Goal: Task Accomplishment & Management: Manage account settings

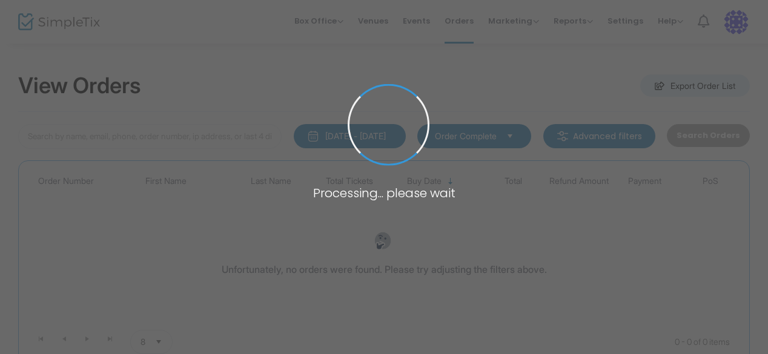
type input "[PERSON_NAME]"
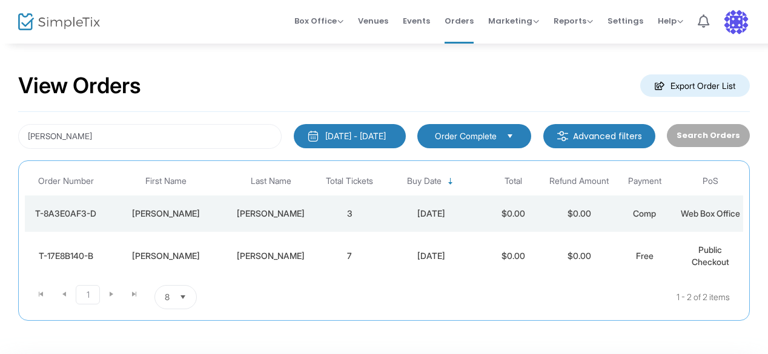
click at [299, 216] on div "[PERSON_NAME]" at bounding box center [271, 214] width 86 height 12
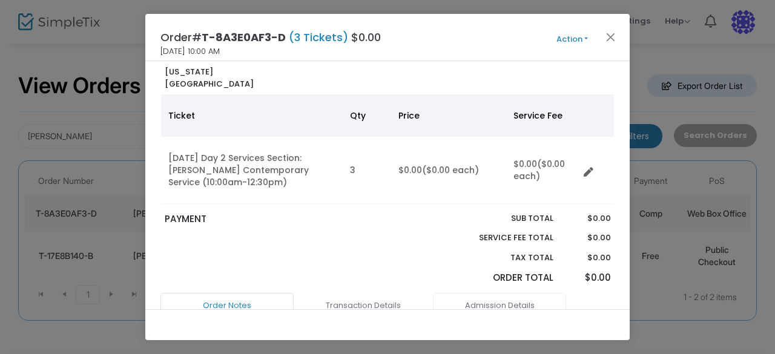
scroll to position [182, 0]
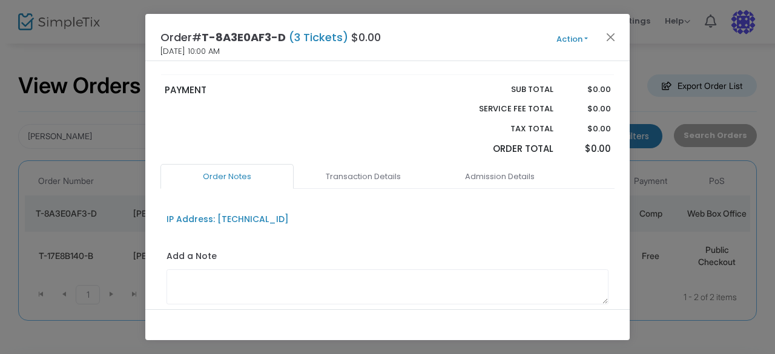
click at [580, 42] on button "Action" at bounding box center [572, 39] width 73 height 13
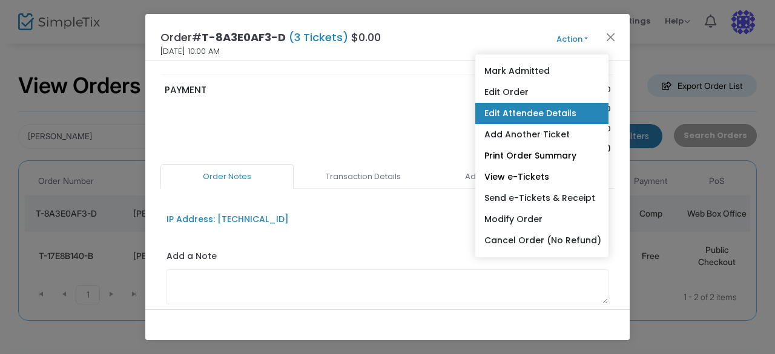
click at [553, 115] on link "Edit Attendee Details" at bounding box center [541, 113] width 133 height 21
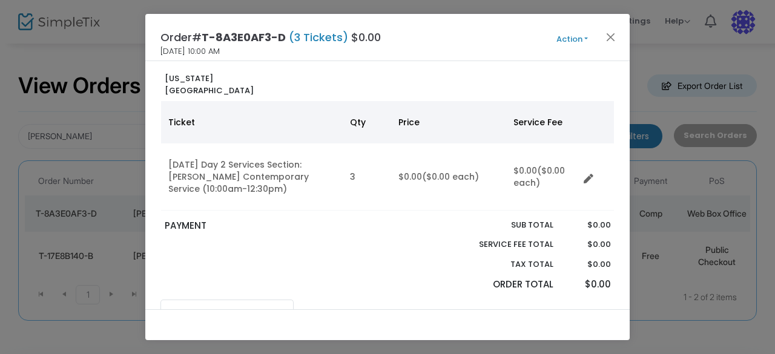
scroll to position [0, 0]
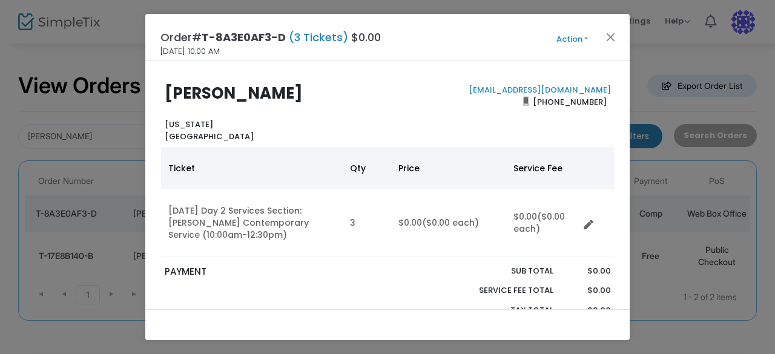
click at [579, 30] on div "Order# T-8A3E0AF3-D (3 Tickets) $0.00 [DATE] 10:00 AM Action Mark Admitted Edit…" at bounding box center [387, 37] width 484 height 47
click at [577, 40] on button "Action" at bounding box center [572, 39] width 73 height 13
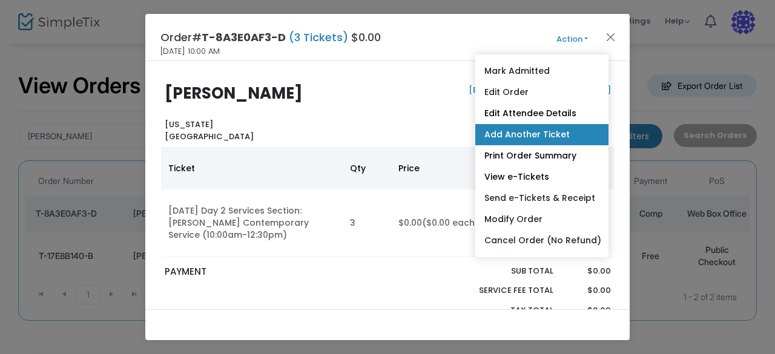
click at [540, 133] on link "Add Another Ticket" at bounding box center [541, 134] width 133 height 21
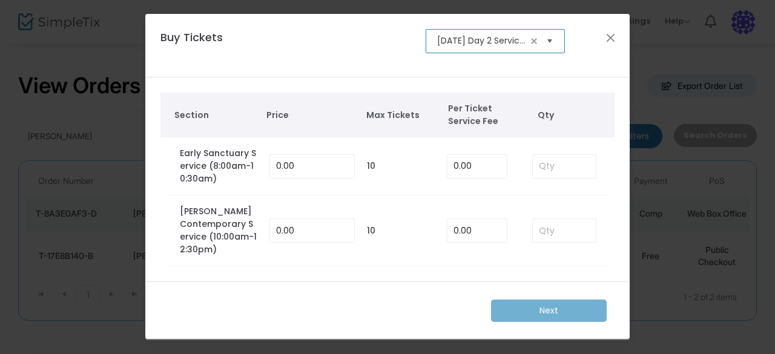
click at [553, 47] on span "Select" at bounding box center [550, 41] width 20 height 20
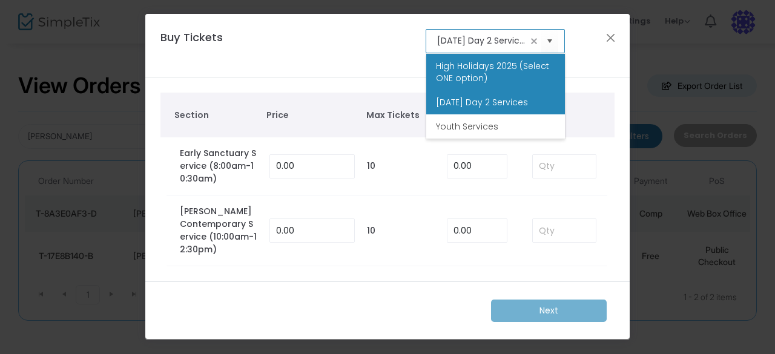
click at [492, 76] on span "High Holidays 2025 (Select ONE option)" at bounding box center [495, 72] width 119 height 24
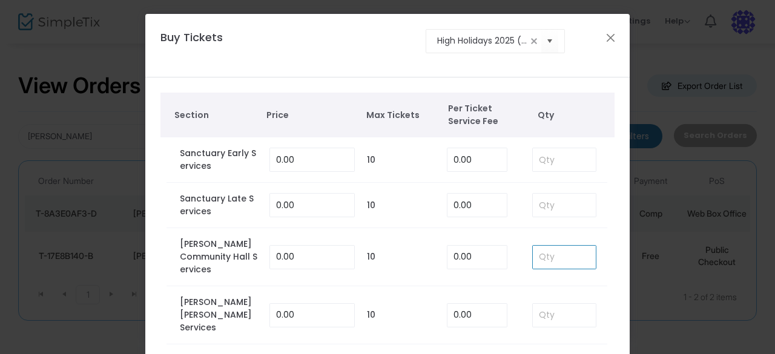
click at [566, 251] on input at bounding box center [564, 257] width 63 height 23
type input "3"
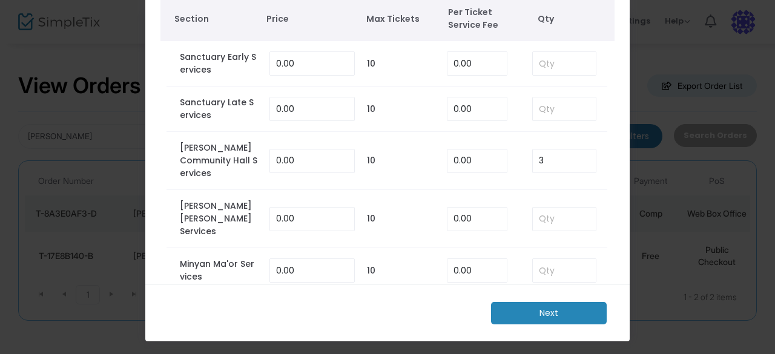
click at [500, 311] on m-button "Next" at bounding box center [549, 313] width 116 height 22
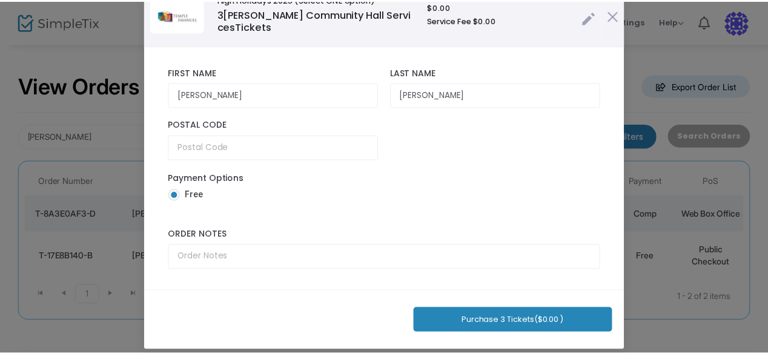
scroll to position [84, 0]
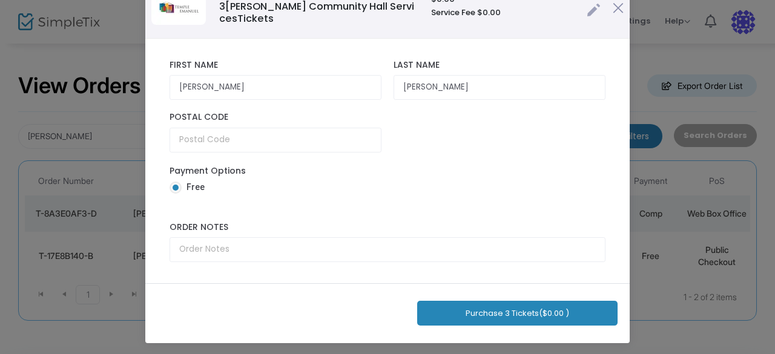
click at [501, 308] on button "Purchase 3 Tickets ($0.00 )" at bounding box center [517, 313] width 200 height 25
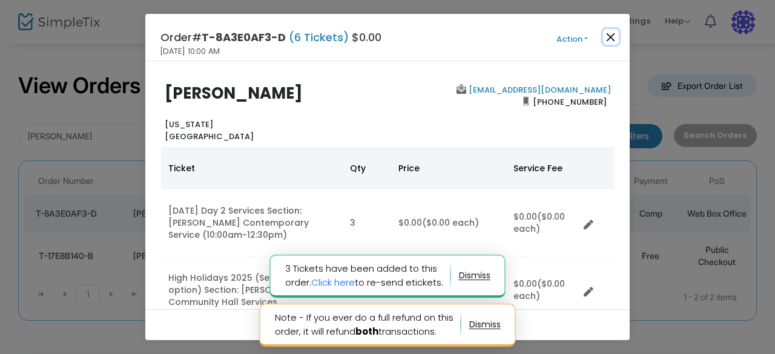
drag, startPoint x: 501, startPoint y: 308, endPoint x: 610, endPoint y: 35, distance: 294.2
click at [610, 35] on button "Close" at bounding box center [611, 37] width 16 height 16
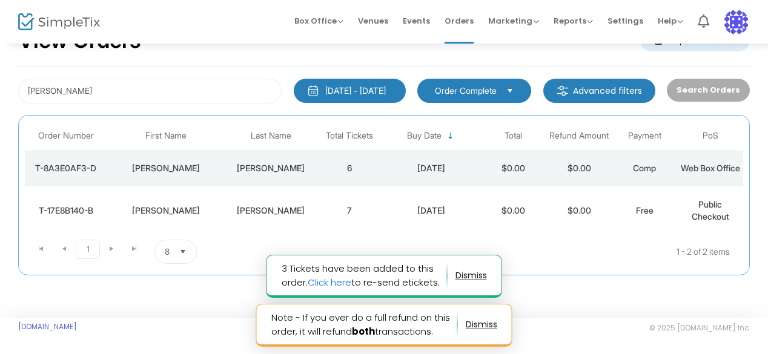
scroll to position [56, 0]
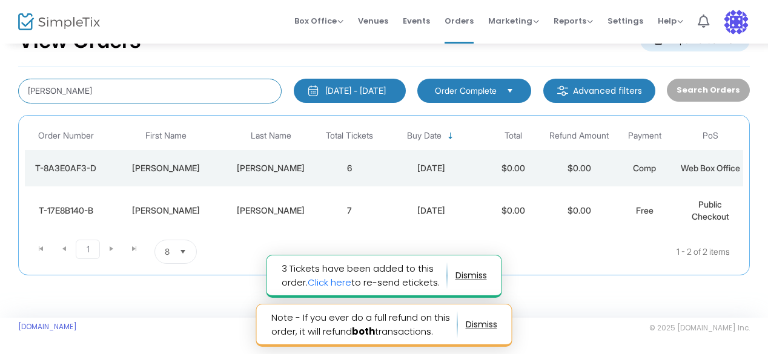
drag, startPoint x: 76, startPoint y: 84, endPoint x: 0, endPoint y: 53, distance: 81.7
click at [0, 61] on div "View Orders Export Order List [PERSON_NAME] [DATE] - [DATE] Last 30 Days [DATE]…" at bounding box center [384, 157] width 768 height 321
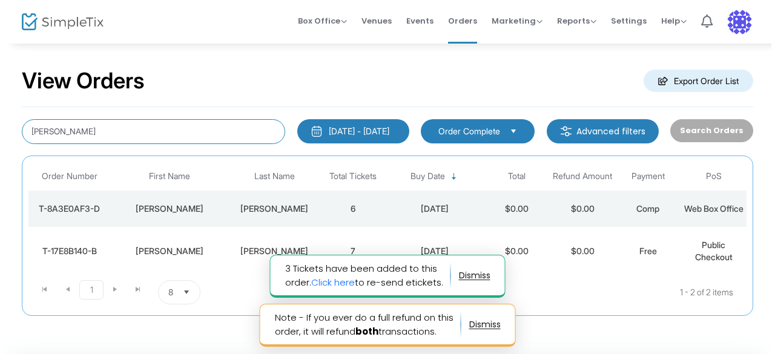
scroll to position [0, 0]
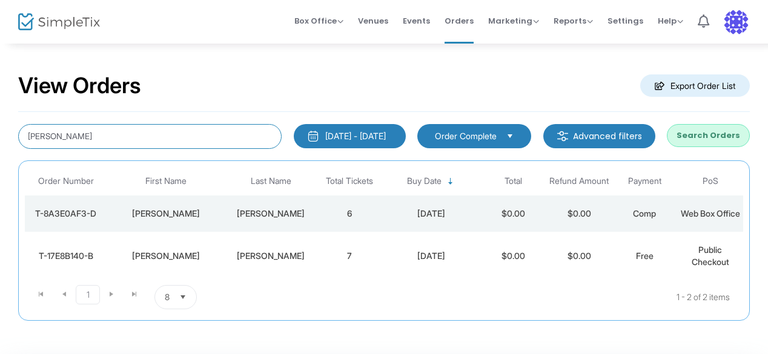
type input "[PERSON_NAME]"
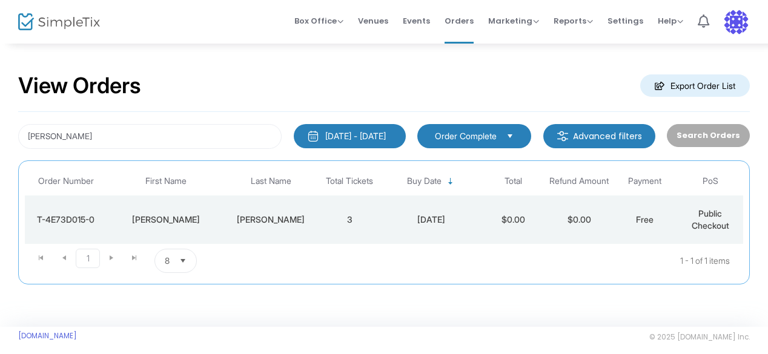
click at [278, 212] on td "[PERSON_NAME]" at bounding box center [271, 220] width 92 height 48
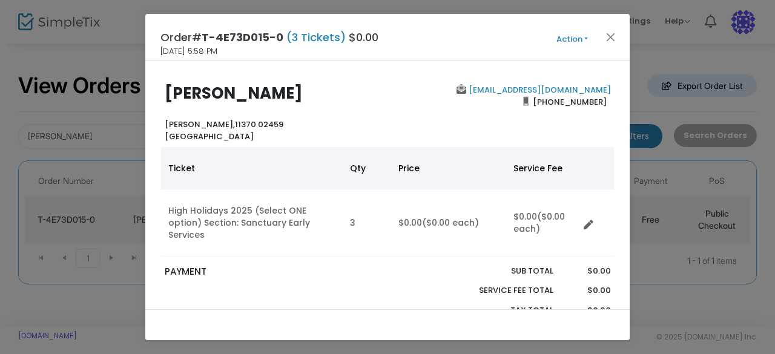
click at [566, 35] on button "Action" at bounding box center [572, 39] width 73 height 13
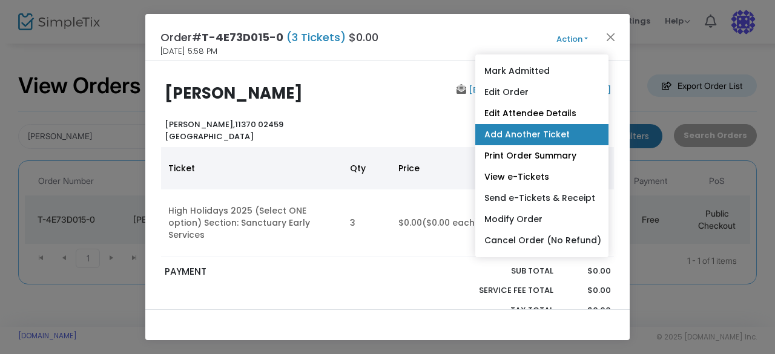
click at [538, 136] on link "Add Another Ticket" at bounding box center [541, 134] width 133 height 21
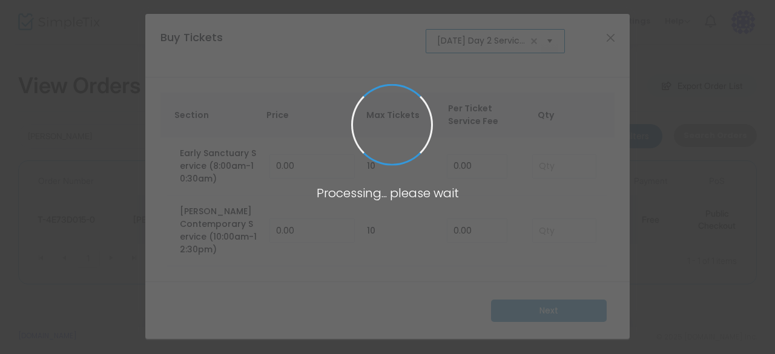
scroll to position [0, 39]
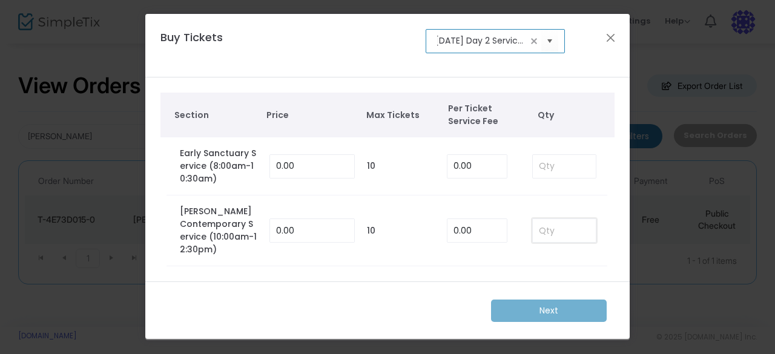
click at [561, 227] on input at bounding box center [564, 230] width 63 height 23
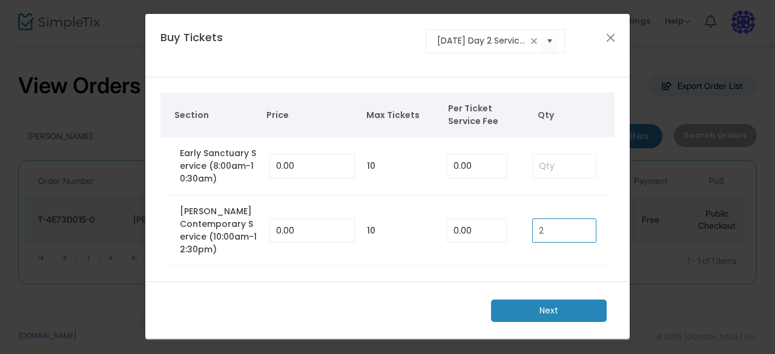
type input "2"
click at [553, 300] on m-button "Next" at bounding box center [549, 311] width 116 height 22
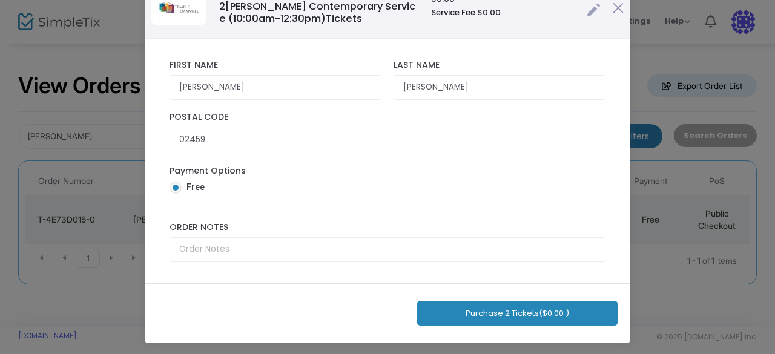
scroll to position [84, 0]
click at [483, 295] on div "Purchase 2 Tickets ($0.00 )" at bounding box center [387, 313] width 484 height 60
click at [487, 303] on button "Purchase 2 Tickets ($0.00 )" at bounding box center [517, 313] width 200 height 25
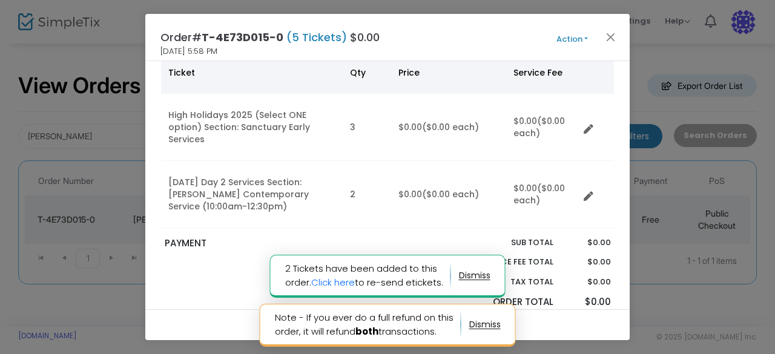
scroll to position [121, 0]
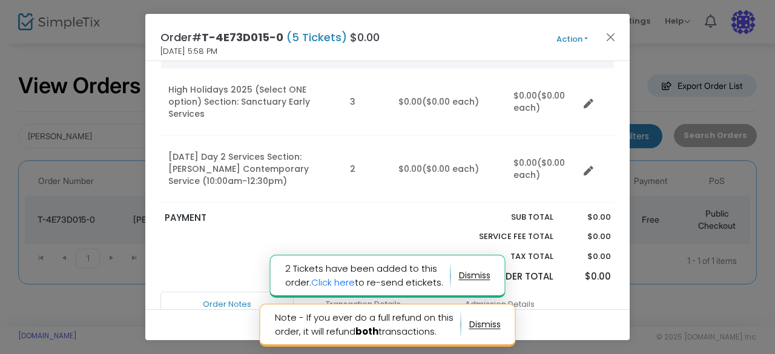
click at [562, 39] on button "Action" at bounding box center [572, 39] width 73 height 13
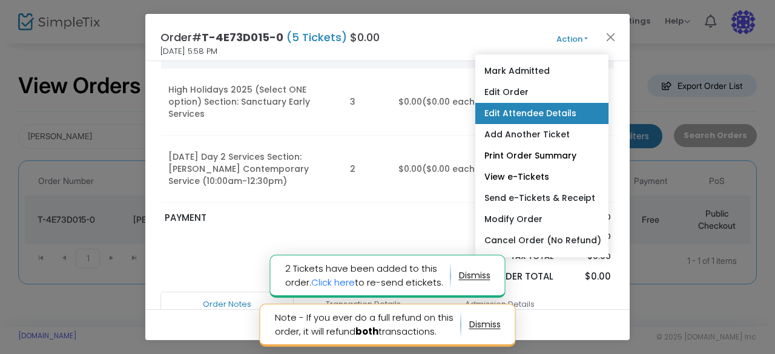
click at [546, 110] on link "Edit Attendee Details" at bounding box center [541, 113] width 133 height 21
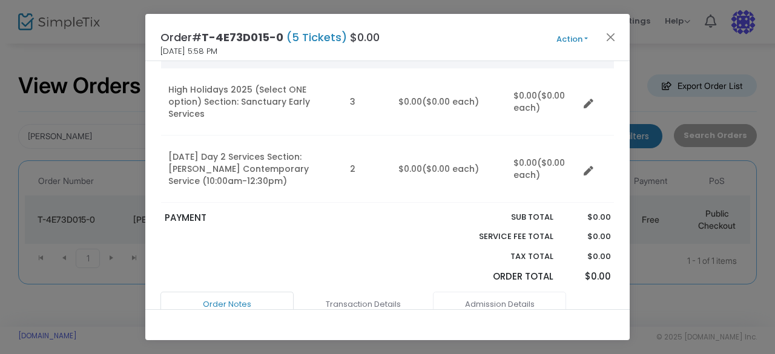
click at [492, 292] on link "Admission Details" at bounding box center [499, 304] width 133 height 25
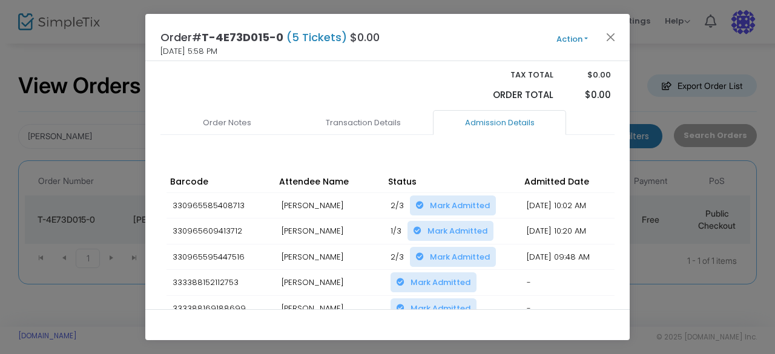
scroll to position [363, 0]
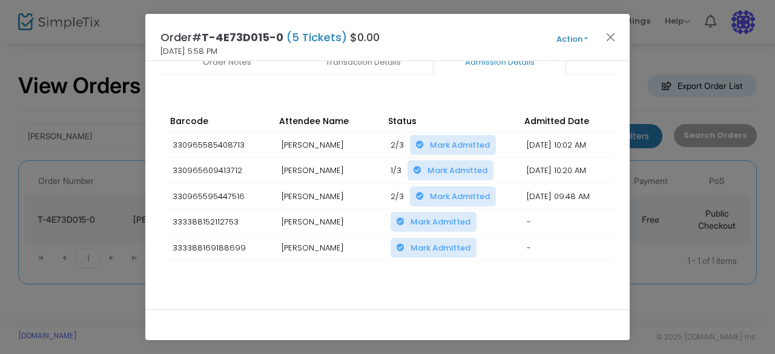
click at [438, 216] on span "Mark Admitted" at bounding box center [441, 222] width 60 height 12
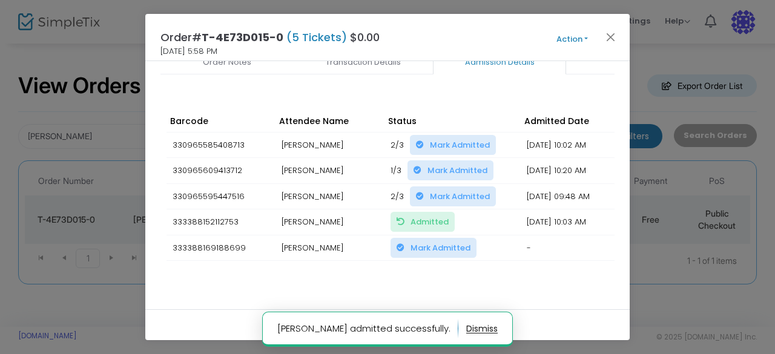
click at [442, 242] on span "Mark Admitted" at bounding box center [441, 248] width 60 height 12
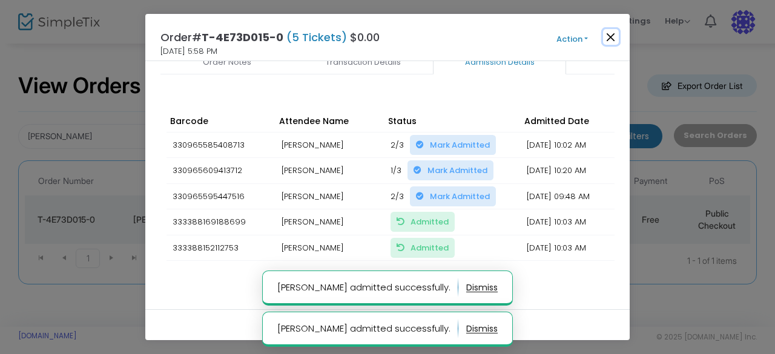
click at [612, 31] on button "Close" at bounding box center [611, 37] width 16 height 16
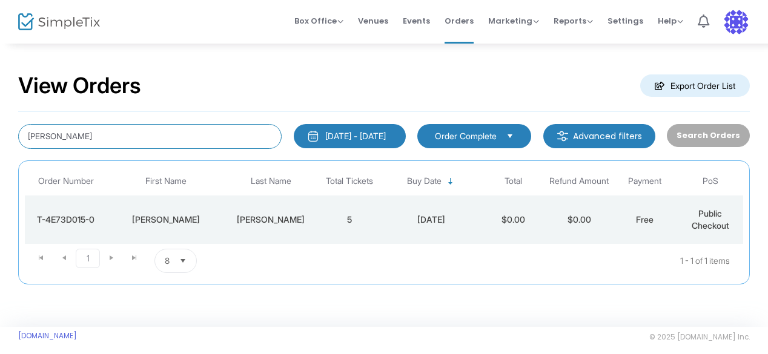
drag, startPoint x: 110, startPoint y: 142, endPoint x: 0, endPoint y: 116, distance: 113.4
click at [0, 116] on div "View Orders Export Order List [PERSON_NAME] [DATE] - [DATE] Last 30 Days [DATE]…" at bounding box center [384, 184] width 768 height 285
type input "[PERSON_NAME]"
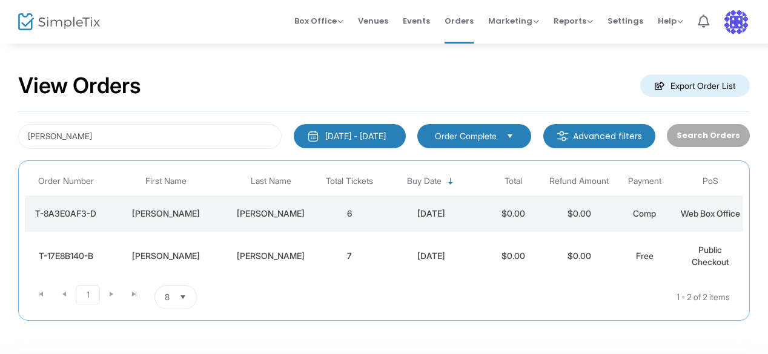
click at [332, 223] on td "6" at bounding box center [349, 214] width 65 height 36
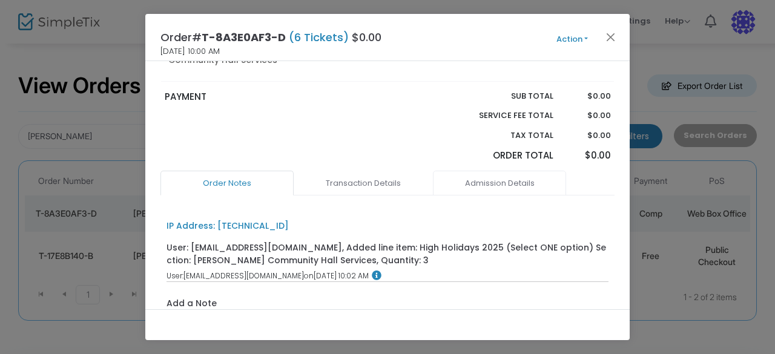
click at [490, 187] on link "Admission Details" at bounding box center [499, 183] width 133 height 25
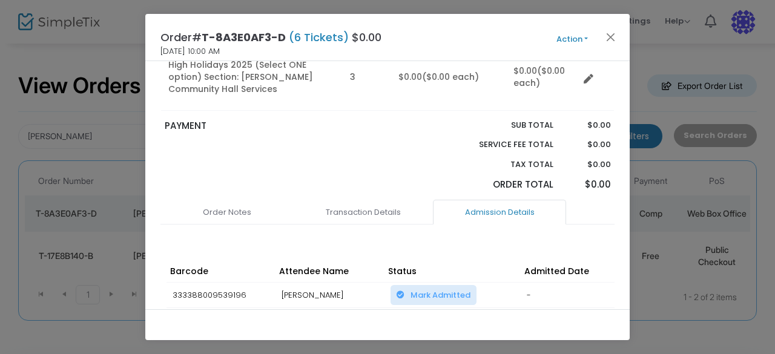
scroll to position [162, 0]
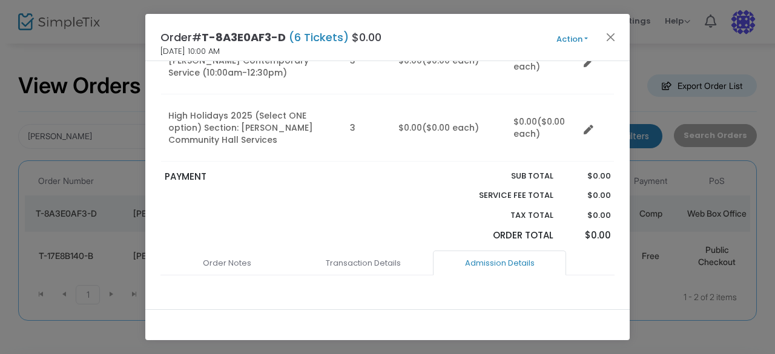
click at [566, 36] on button "Action" at bounding box center [572, 39] width 73 height 13
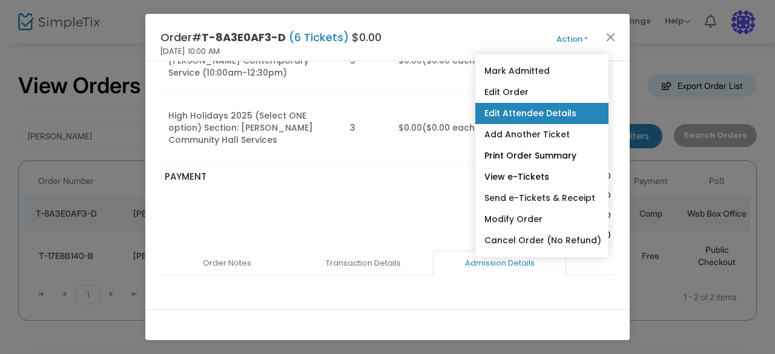
click at [530, 119] on link "Edit Attendee Details" at bounding box center [541, 113] width 133 height 21
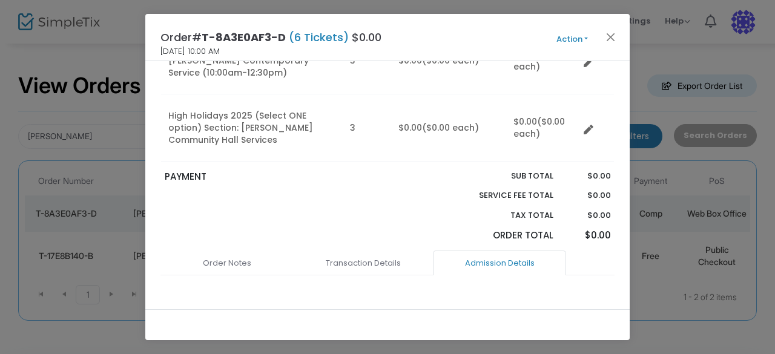
click at [578, 39] on button "Action" at bounding box center [572, 39] width 73 height 13
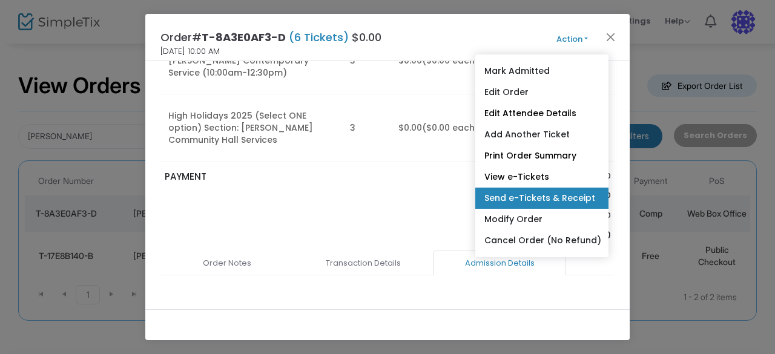
click at [562, 194] on link "Send e-Tickets & Receipt" at bounding box center [541, 198] width 133 height 21
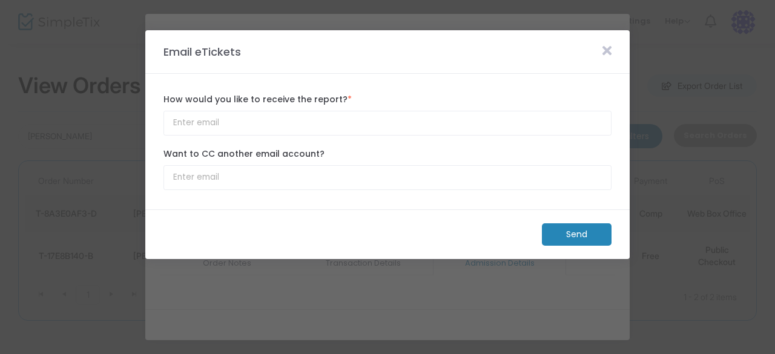
click at [579, 227] on m-button "Send" at bounding box center [577, 234] width 70 height 22
